Goal: Task Accomplishment & Management: Use online tool/utility

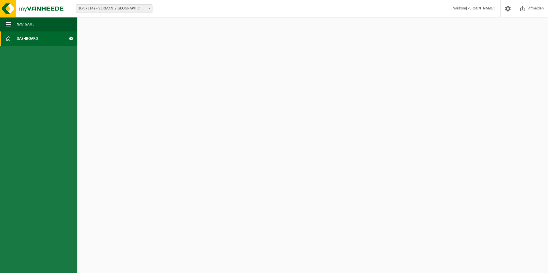
click at [19, 40] on span "Dashboard" at bounding box center [27, 39] width 21 height 14
click at [69, 38] on span at bounding box center [70, 39] width 13 height 14
click at [12, 25] on button "Navigatie" at bounding box center [38, 24] width 77 height 14
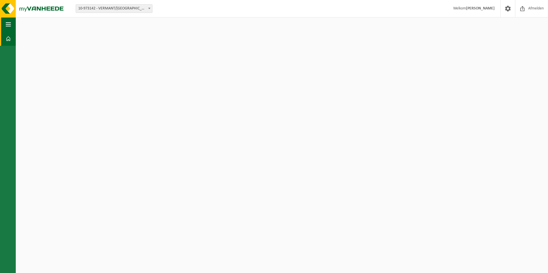
click at [12, 25] on button "Navigatie" at bounding box center [8, 24] width 16 height 14
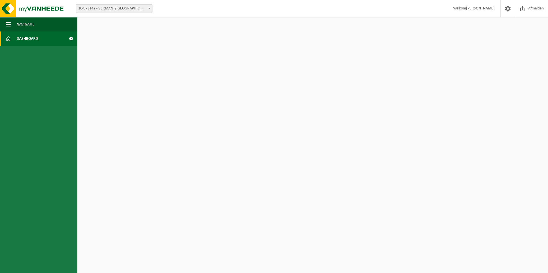
click at [137, 9] on span "10-973142 - VERMANT/[GEOGRAPHIC_DATA] - [GEOGRAPHIC_DATA]" at bounding box center [114, 9] width 76 height 8
click at [34, 40] on span "Dashboard" at bounding box center [27, 39] width 21 height 14
click at [528, 8] on span "Afmelden" at bounding box center [536, 8] width 18 height 17
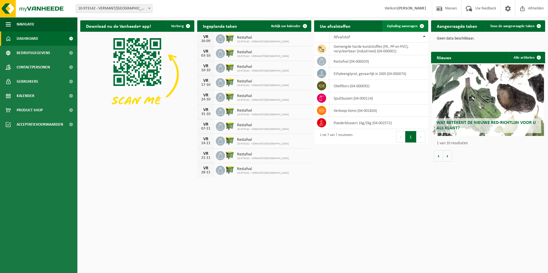
click at [401, 27] on span "Ophaling aanvragen" at bounding box center [402, 26] width 31 height 4
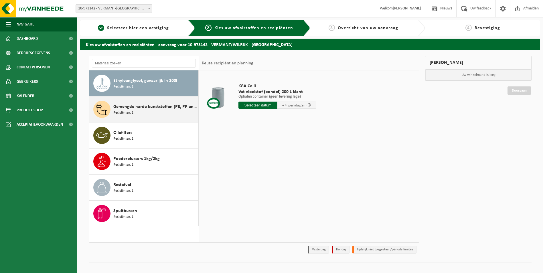
click at [140, 111] on div "Gemengde harde kunststoffen (PE, PP en PVC), recycleerbaar (industrieel) Recipi…" at bounding box center [155, 109] width 84 height 17
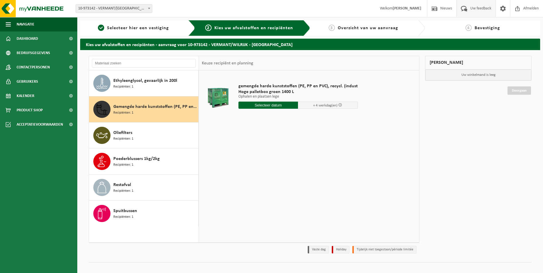
click at [470, 10] on span "Uw feedback" at bounding box center [481, 8] width 24 height 17
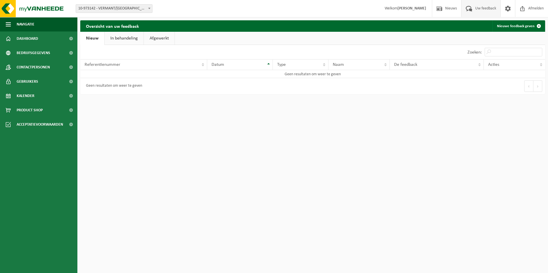
click at [123, 41] on link "In behandeling" at bounding box center [124, 38] width 39 height 13
click at [151, 36] on link "Afgewerkt" at bounding box center [160, 38] width 31 height 13
click at [116, 38] on link "In behandeling" at bounding box center [123, 38] width 39 height 13
click at [90, 37] on link "Nieuw" at bounding box center [91, 38] width 23 height 13
click at [440, 7] on span at bounding box center [439, 8] width 9 height 17
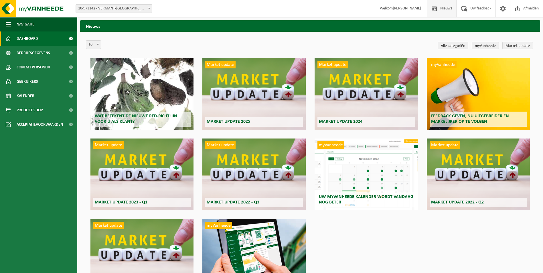
click at [34, 41] on span "Dashboard" at bounding box center [27, 39] width 21 height 14
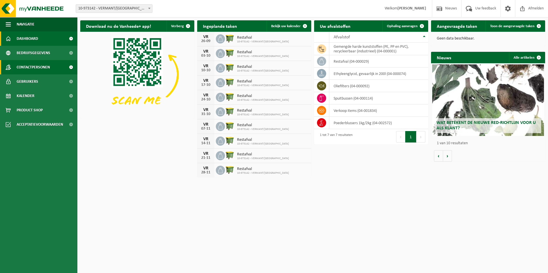
click at [26, 67] on span "Contactpersonen" at bounding box center [33, 67] width 33 height 14
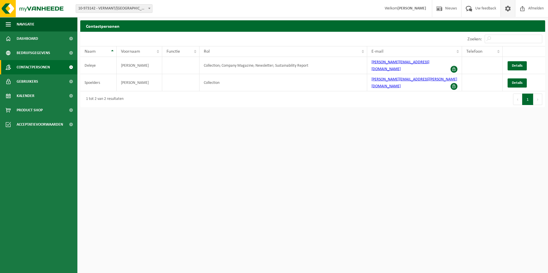
click at [507, 10] on span at bounding box center [507, 8] width 9 height 17
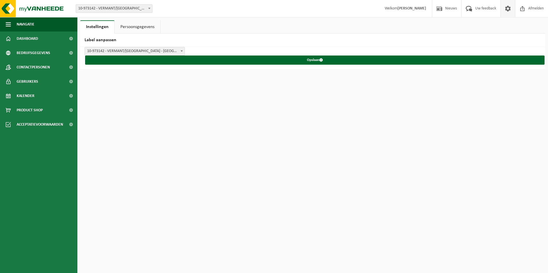
click at [143, 30] on link "Persoonsgegevens" at bounding box center [138, 26] width 46 height 13
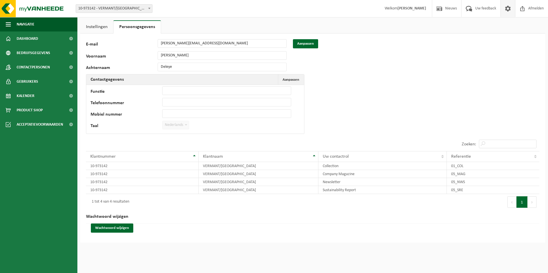
click at [87, 28] on link "Instellingen" at bounding box center [96, 26] width 33 height 13
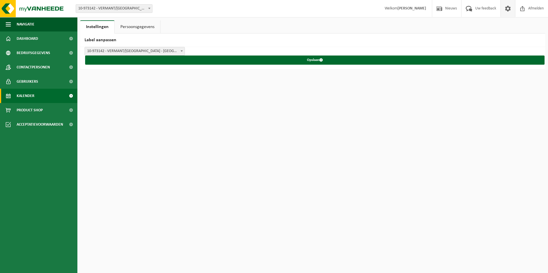
click at [28, 98] on span "Kalender" at bounding box center [26, 96] width 18 height 14
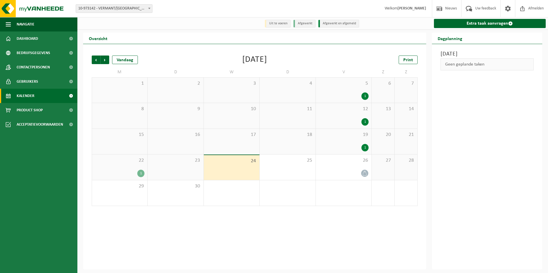
click at [249, 168] on div "24" at bounding box center [232, 167] width 56 height 25
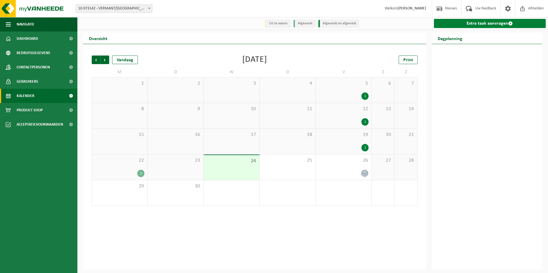
click at [504, 24] on link "Extra taak aanvragen" at bounding box center [490, 23] width 112 height 9
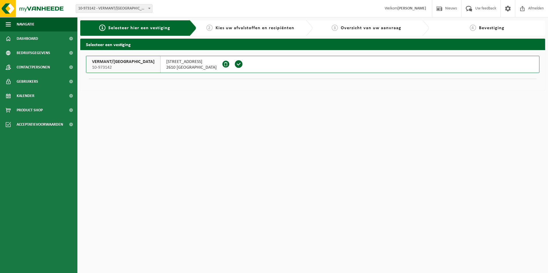
click at [166, 66] on span "2610 [GEOGRAPHIC_DATA]" at bounding box center [191, 68] width 50 height 6
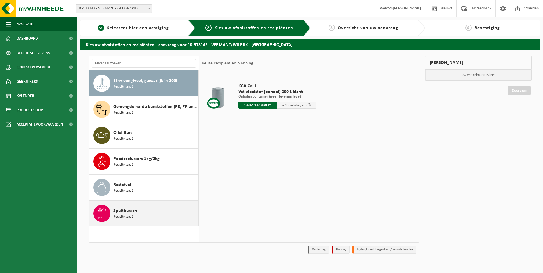
click at [115, 223] on div "Spuitbussen Recipiënten: 1" at bounding box center [144, 214] width 110 height 26
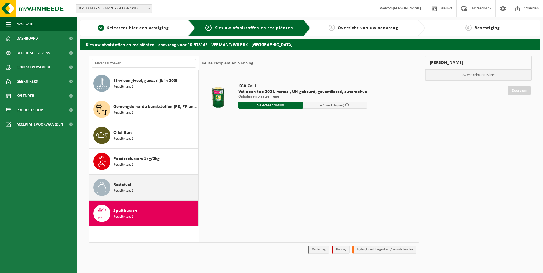
click at [130, 181] on div "Restafval Recipiënten: 1" at bounding box center [155, 187] width 84 height 17
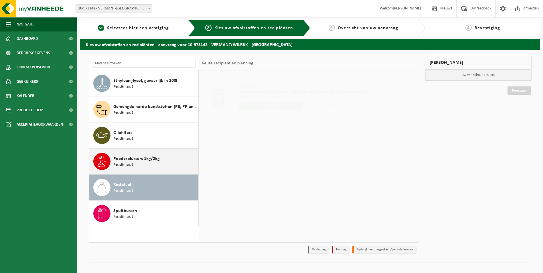
click at [130, 161] on span "Poederblussers 1kg/2kg" at bounding box center [136, 159] width 46 height 7
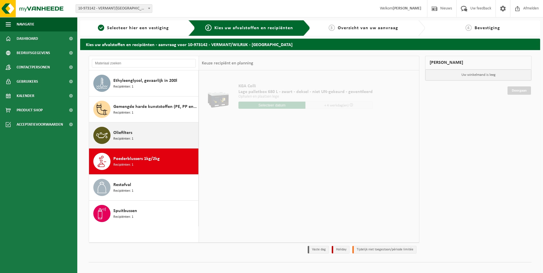
click at [131, 132] on span "Oliefilters" at bounding box center [122, 132] width 19 height 7
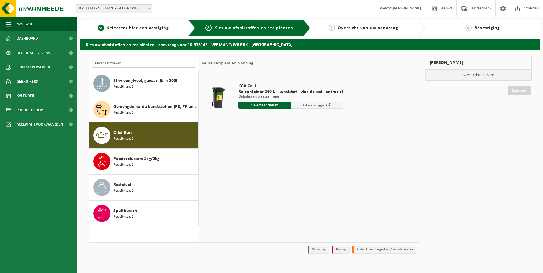
click at [117, 62] on input "text" at bounding box center [144, 63] width 104 height 9
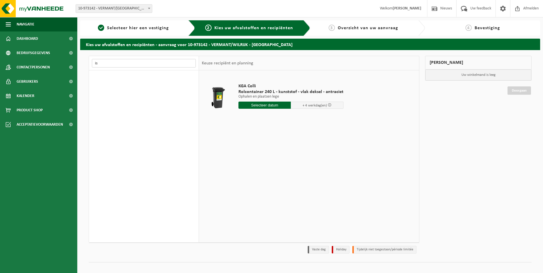
type input "i"
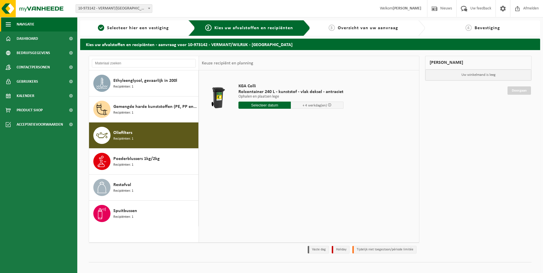
click at [23, 26] on span "Navigatie" at bounding box center [26, 24] width 18 height 14
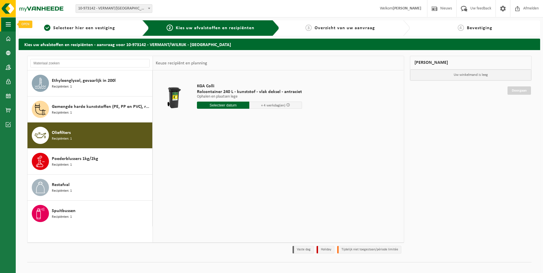
click at [11, 27] on button "Navigatie" at bounding box center [8, 24] width 16 height 14
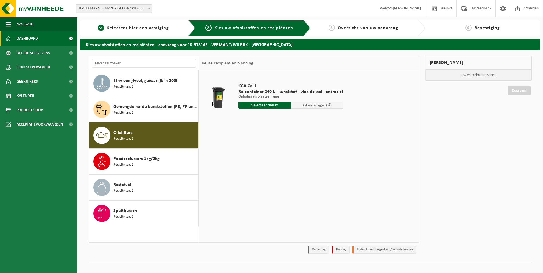
click at [20, 37] on span "Dashboard" at bounding box center [27, 39] width 21 height 14
